Goal: Transaction & Acquisition: Purchase product/service

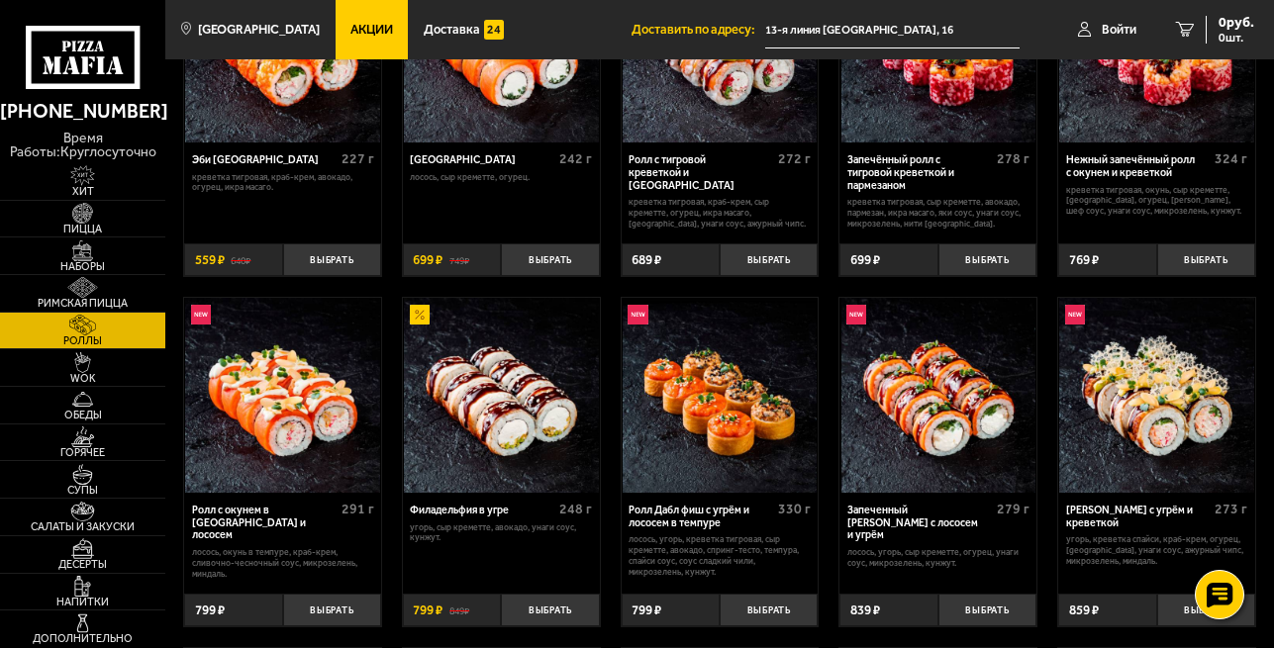
scroll to position [101, 0]
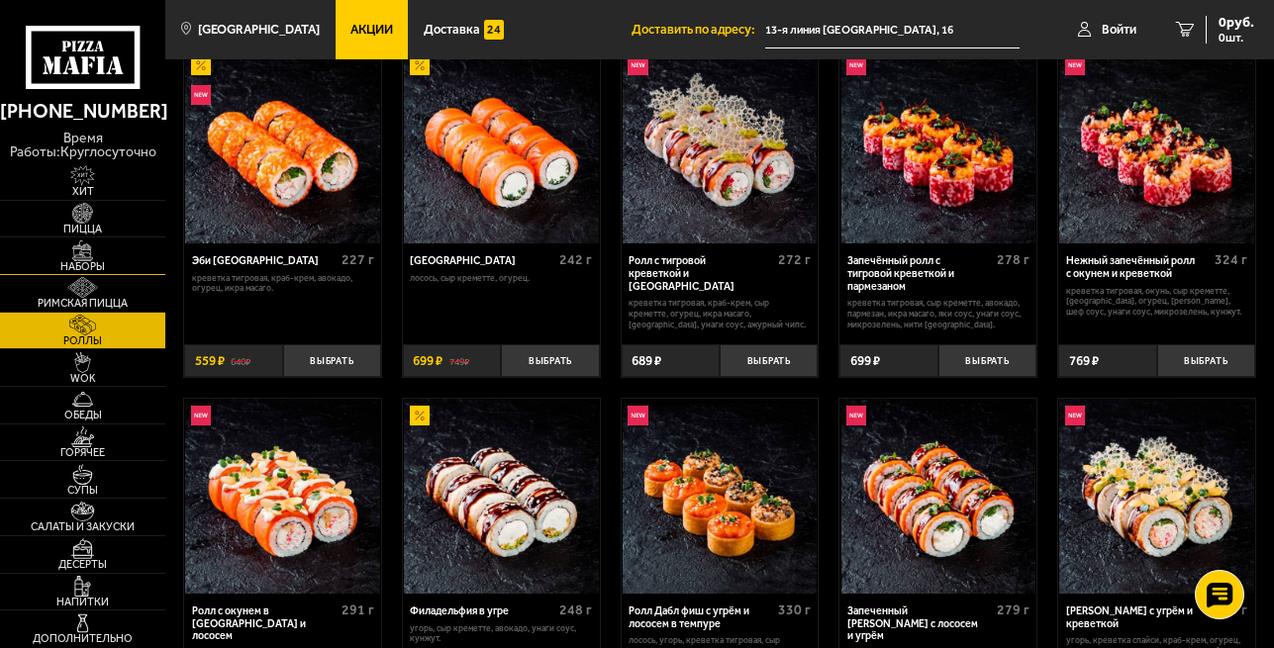
click at [88, 253] on img at bounding box center [82, 251] width 50 height 21
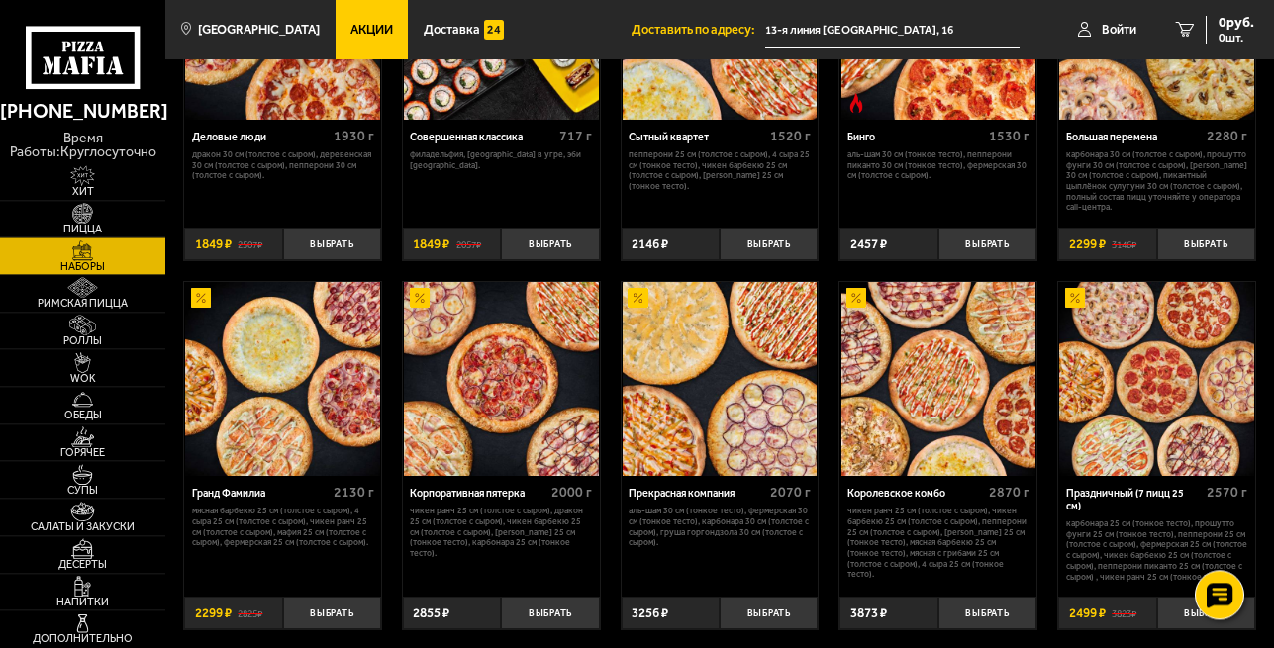
scroll to position [1444, 0]
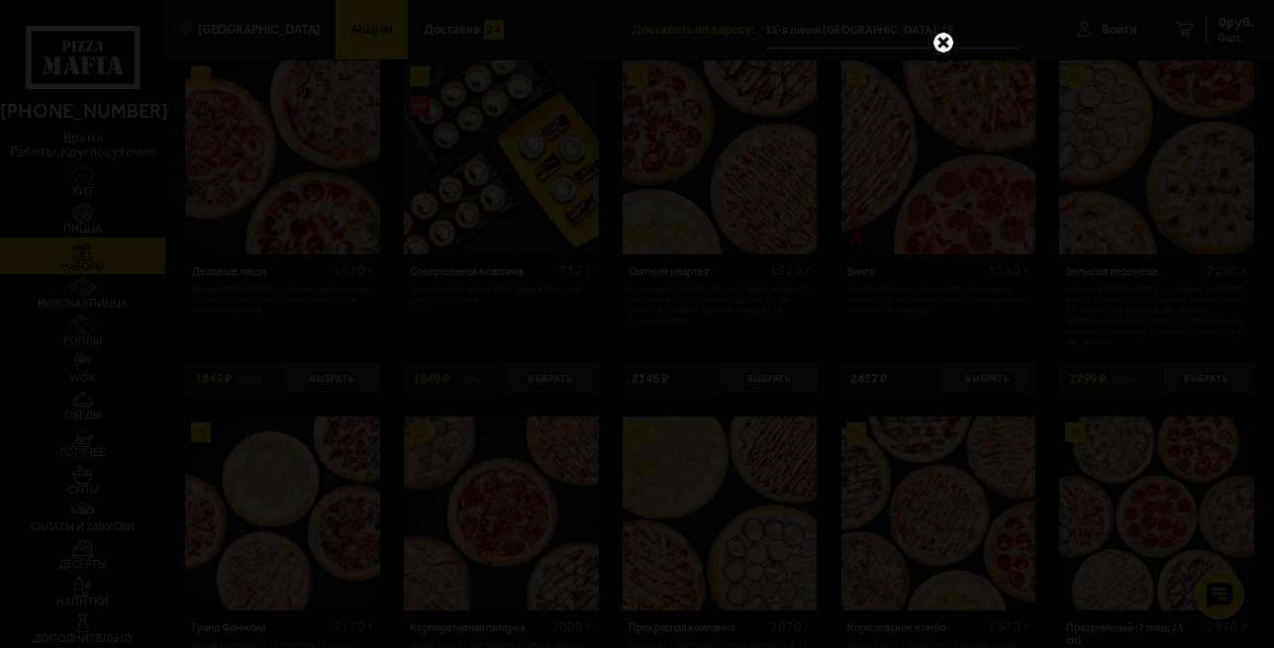
click at [935, 39] on link at bounding box center [943, 43] width 26 height 26
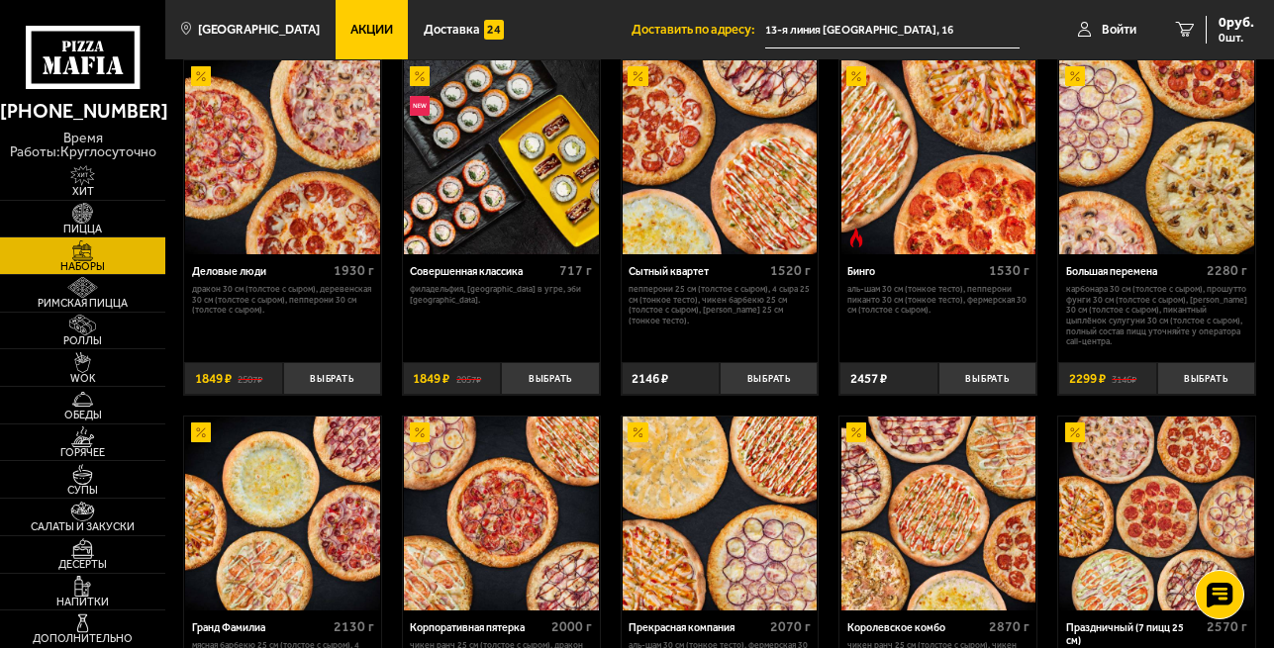
click at [354, 34] on span "Акции" at bounding box center [371, 30] width 43 height 13
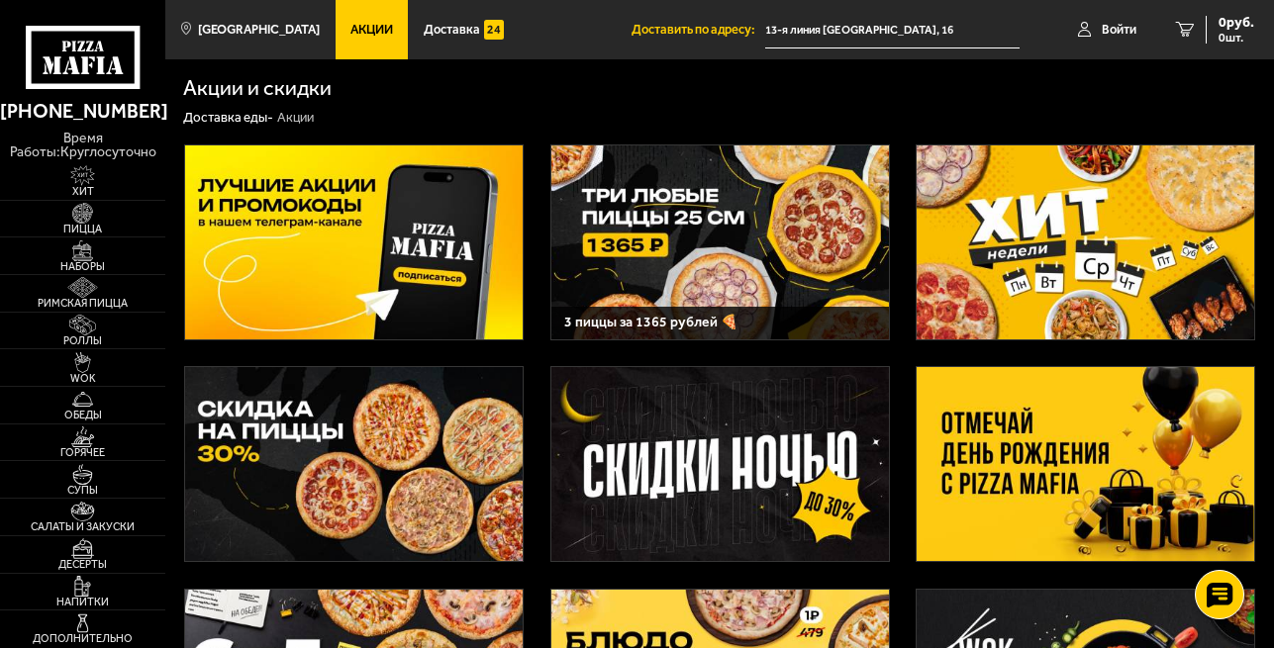
click at [1131, 476] on img at bounding box center [1086, 464] width 338 height 194
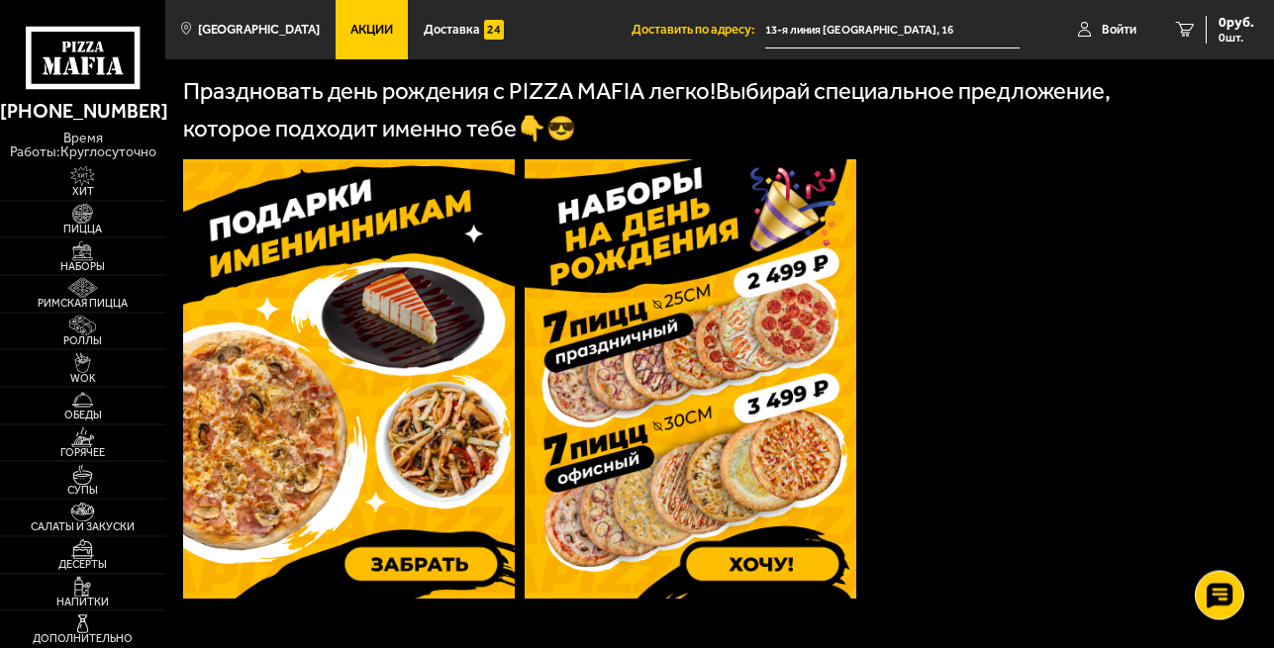
scroll to position [505, 0]
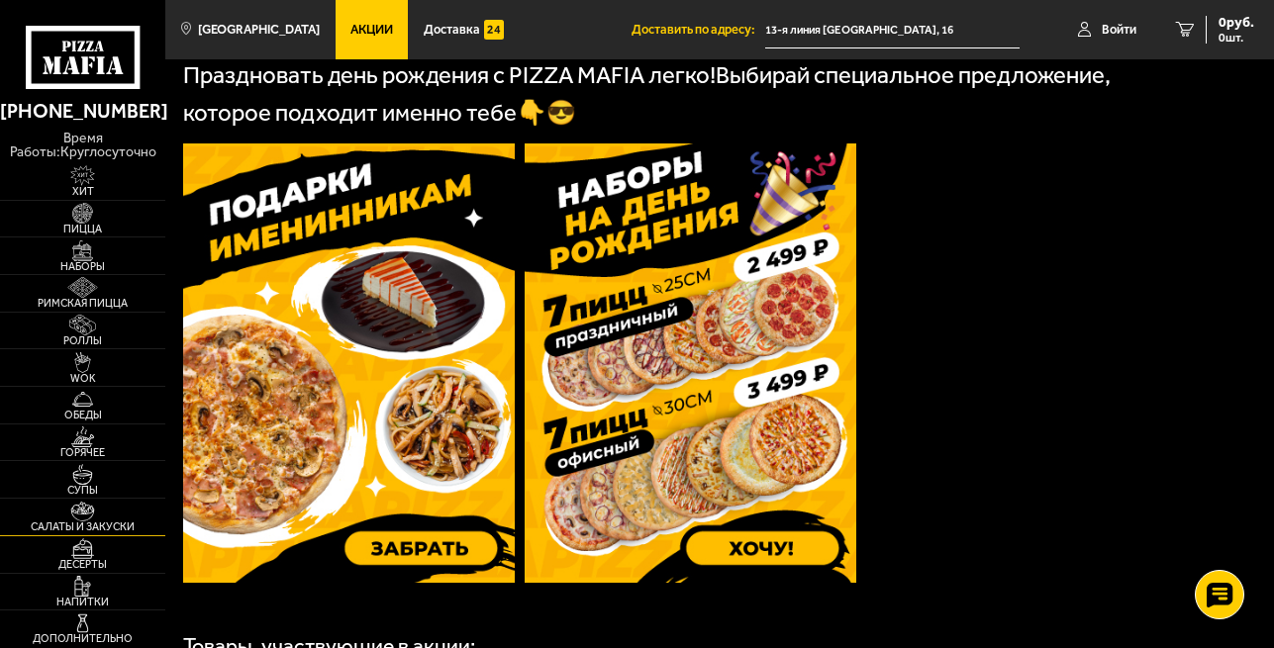
click at [97, 518] on img at bounding box center [82, 512] width 50 height 21
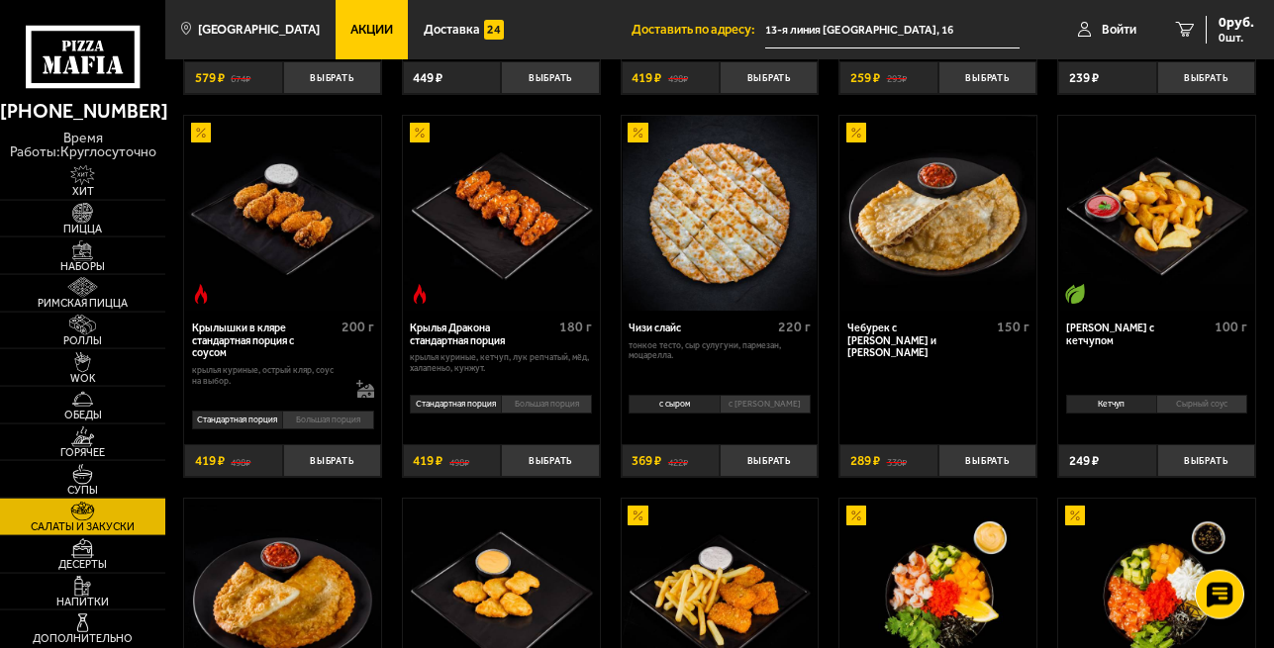
scroll to position [505, 0]
